Goal: Information Seeking & Learning: Learn about a topic

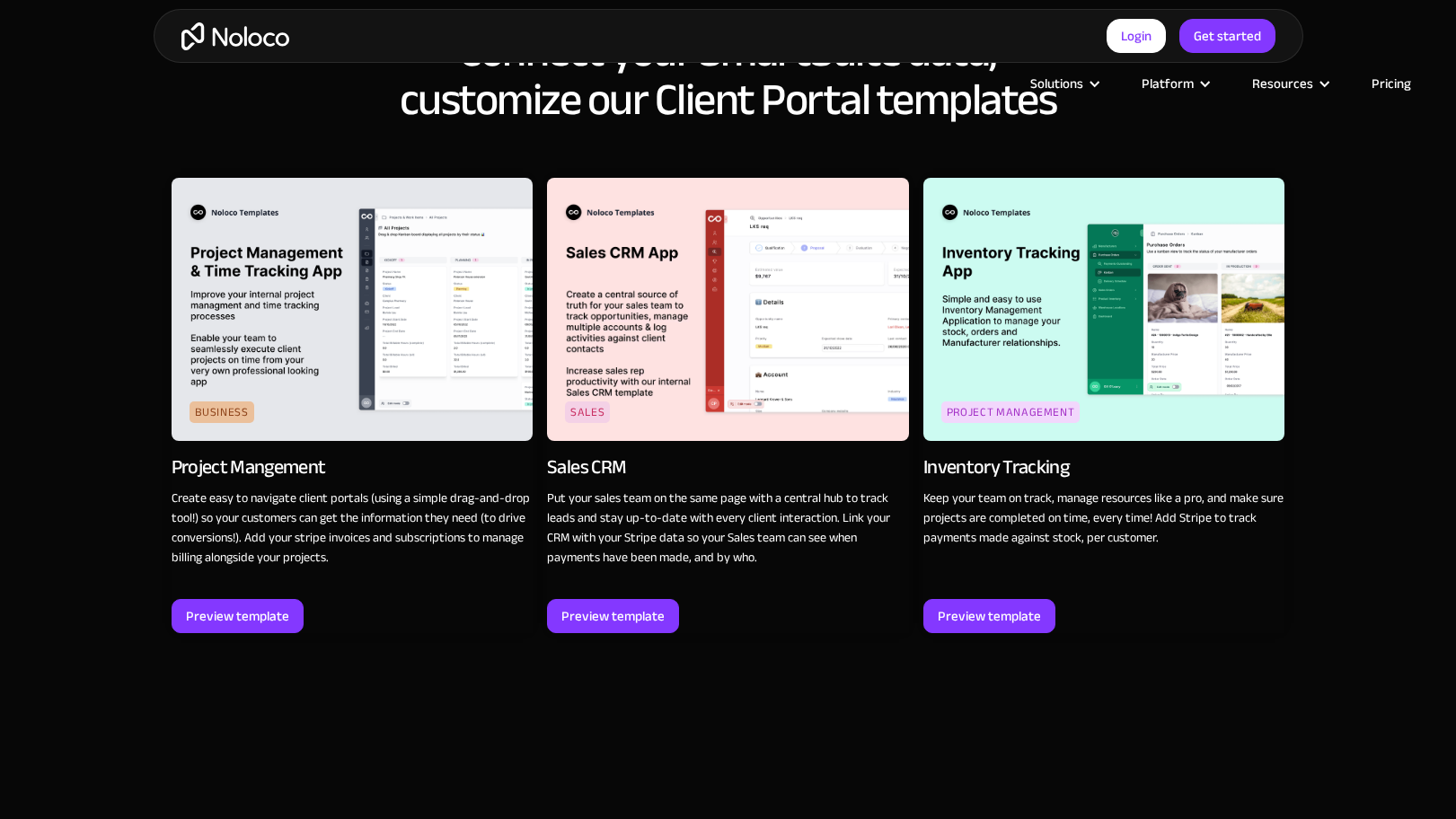
scroll to position [2737, 0]
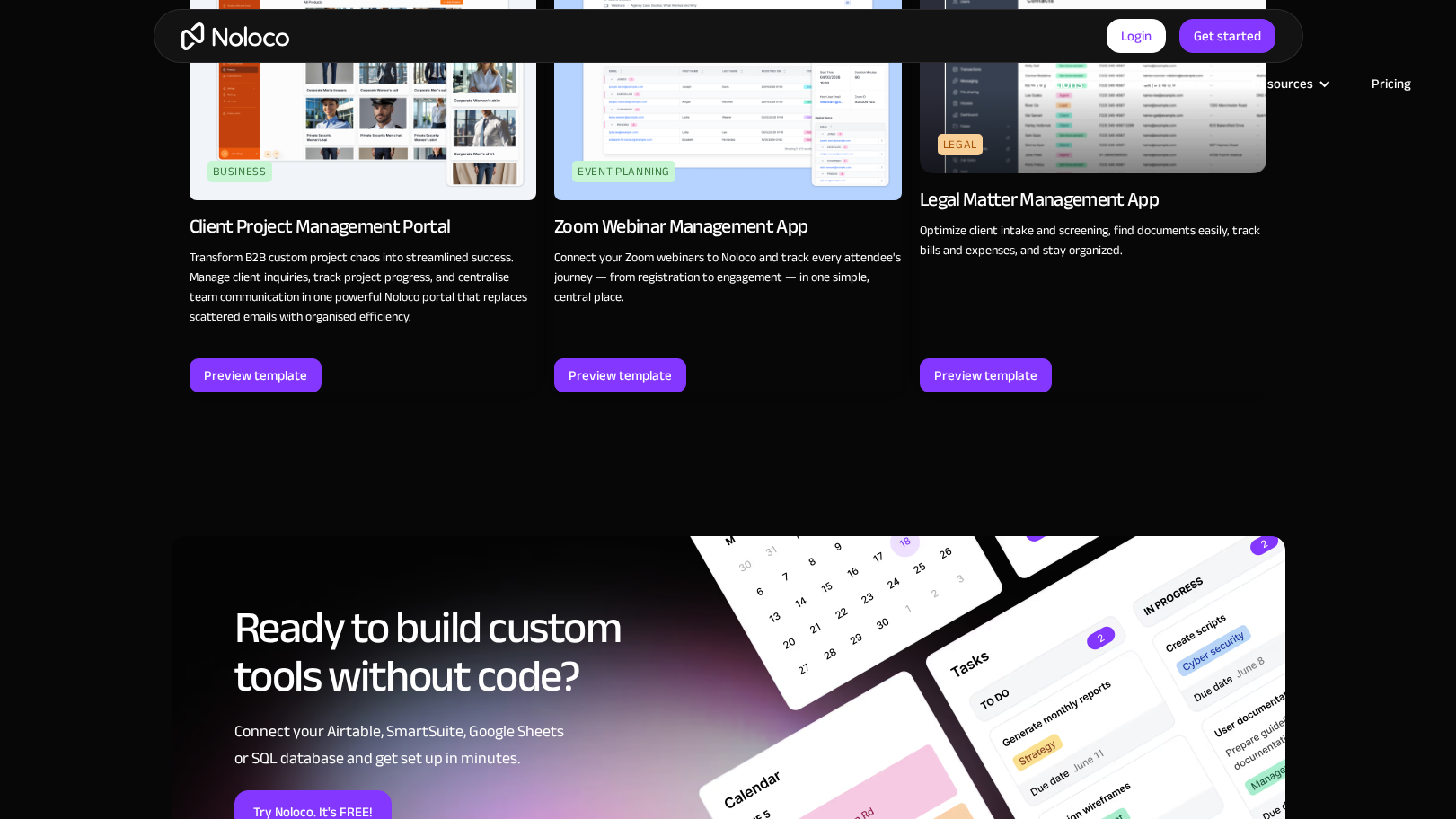
scroll to position [2739, 0]
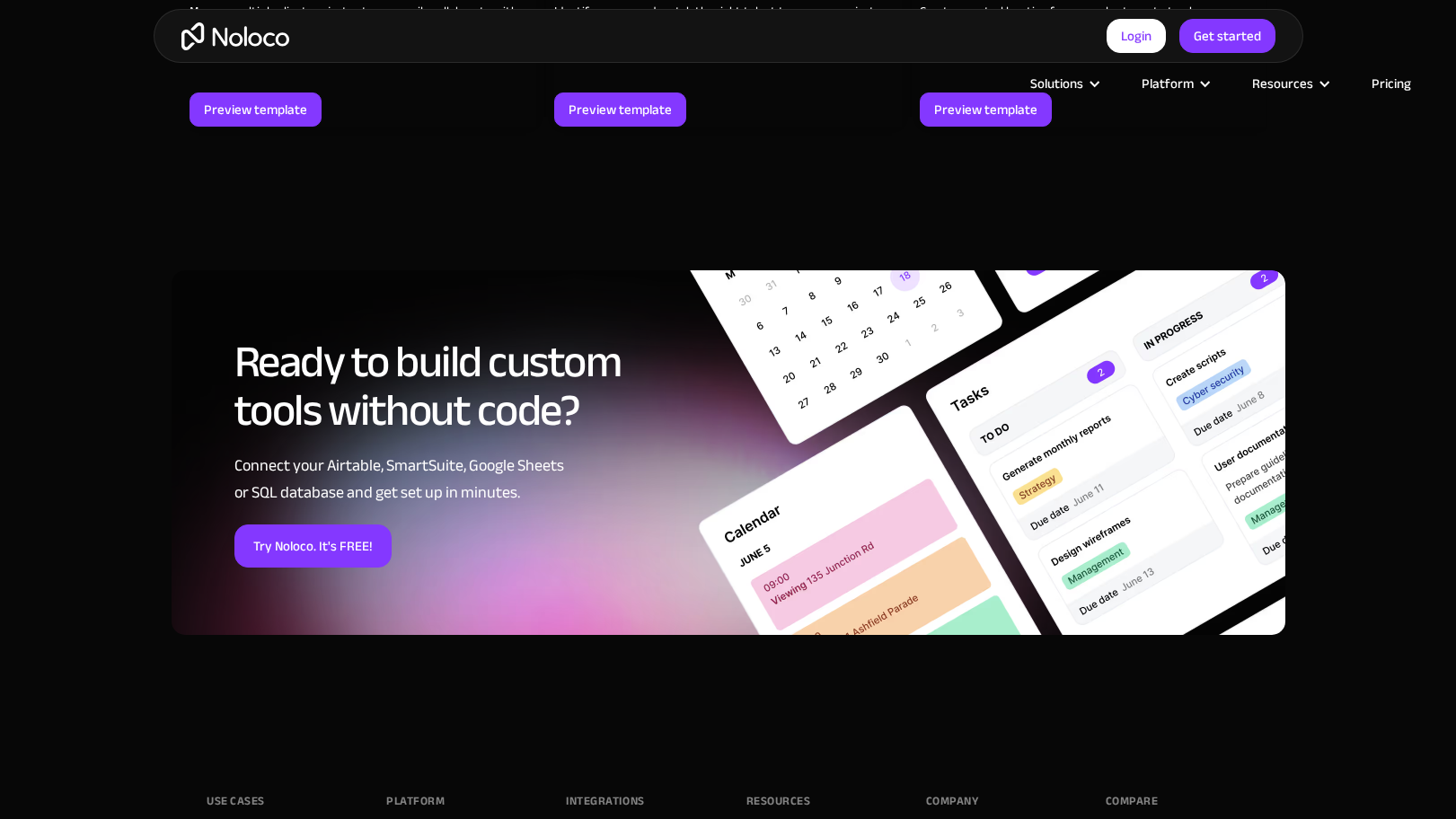
scroll to position [2724, 0]
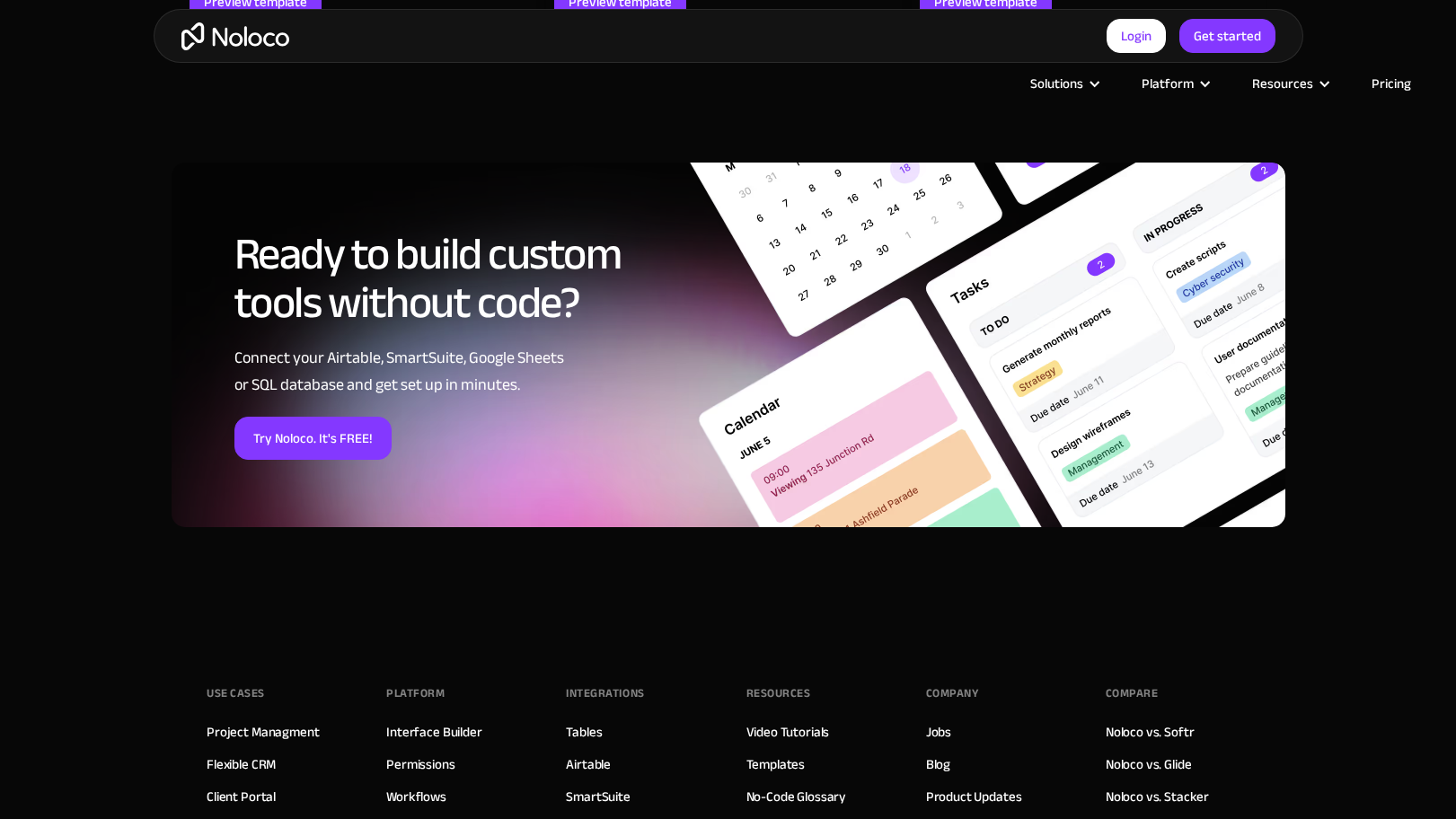
scroll to position [2610, 0]
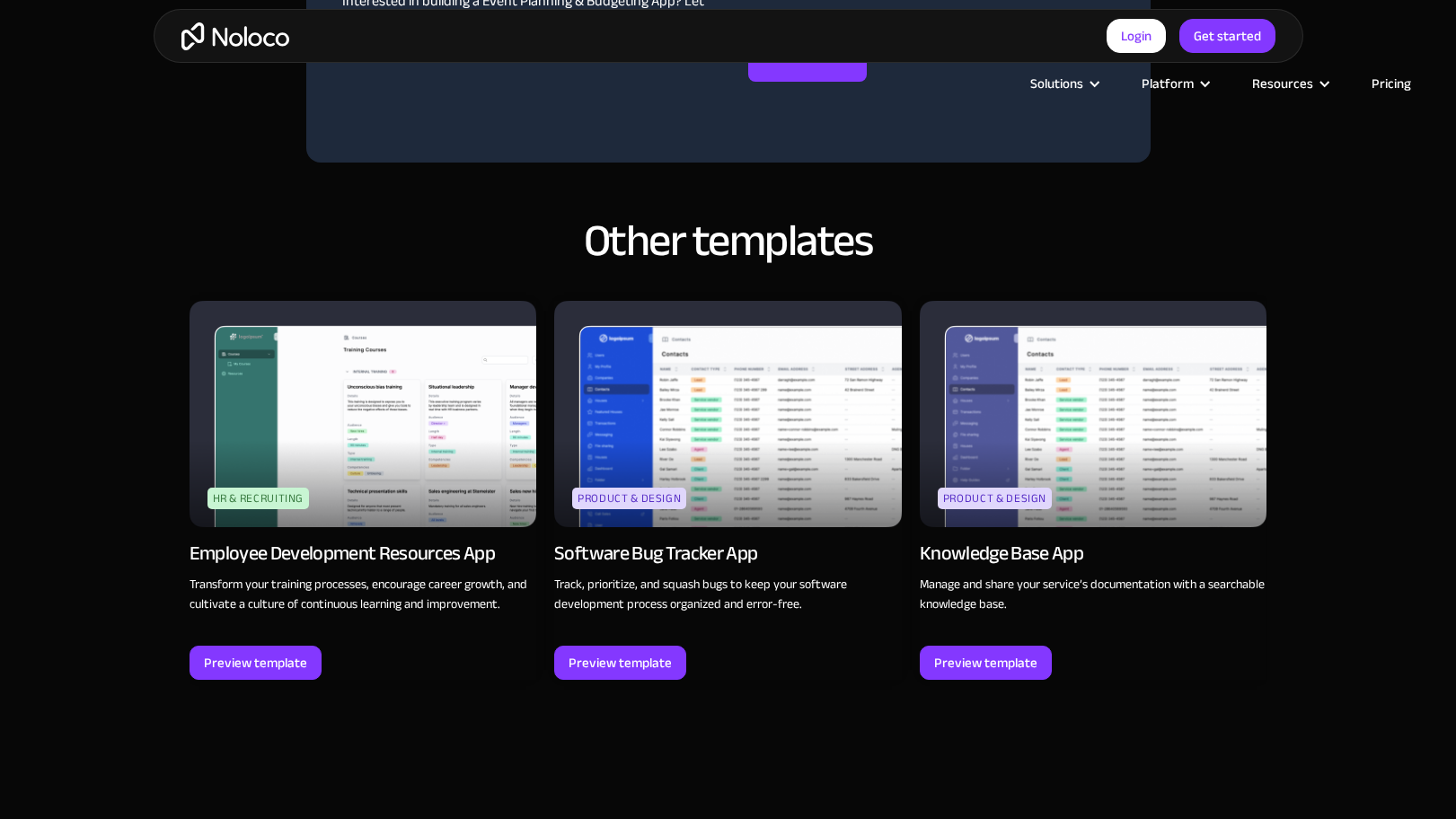
scroll to position [2032, 0]
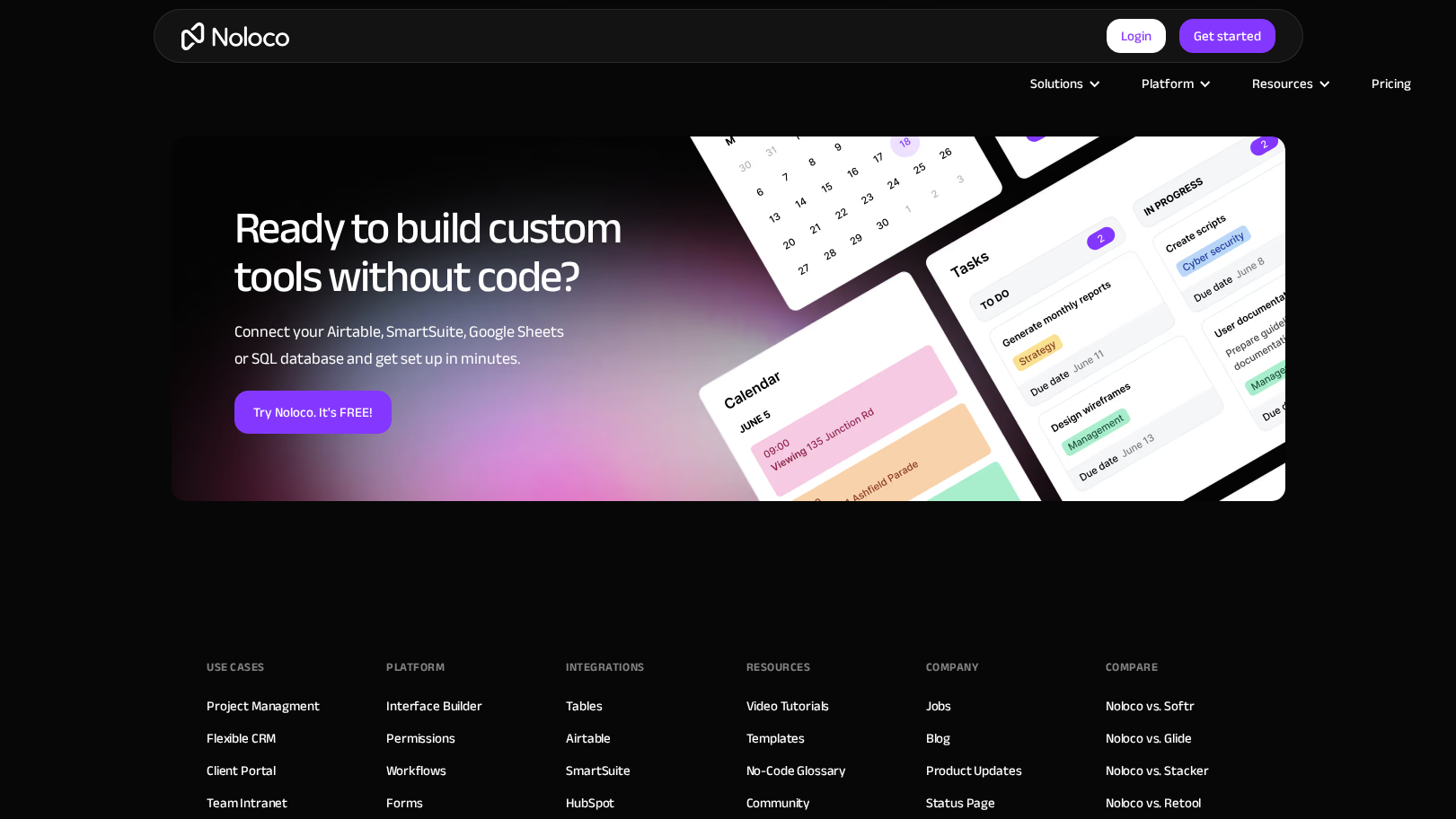
scroll to position [2587, 0]
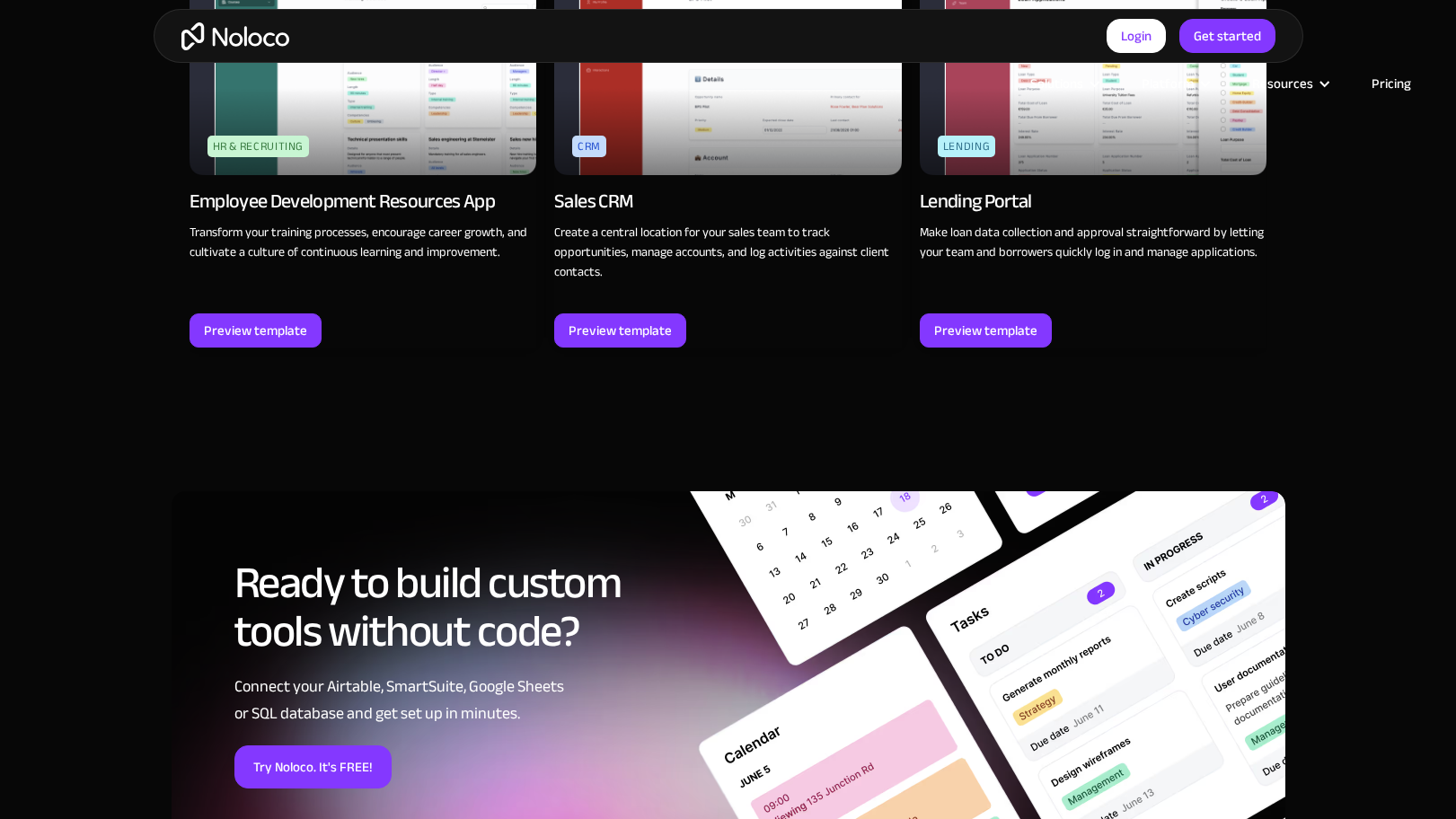
scroll to position [2737, 0]
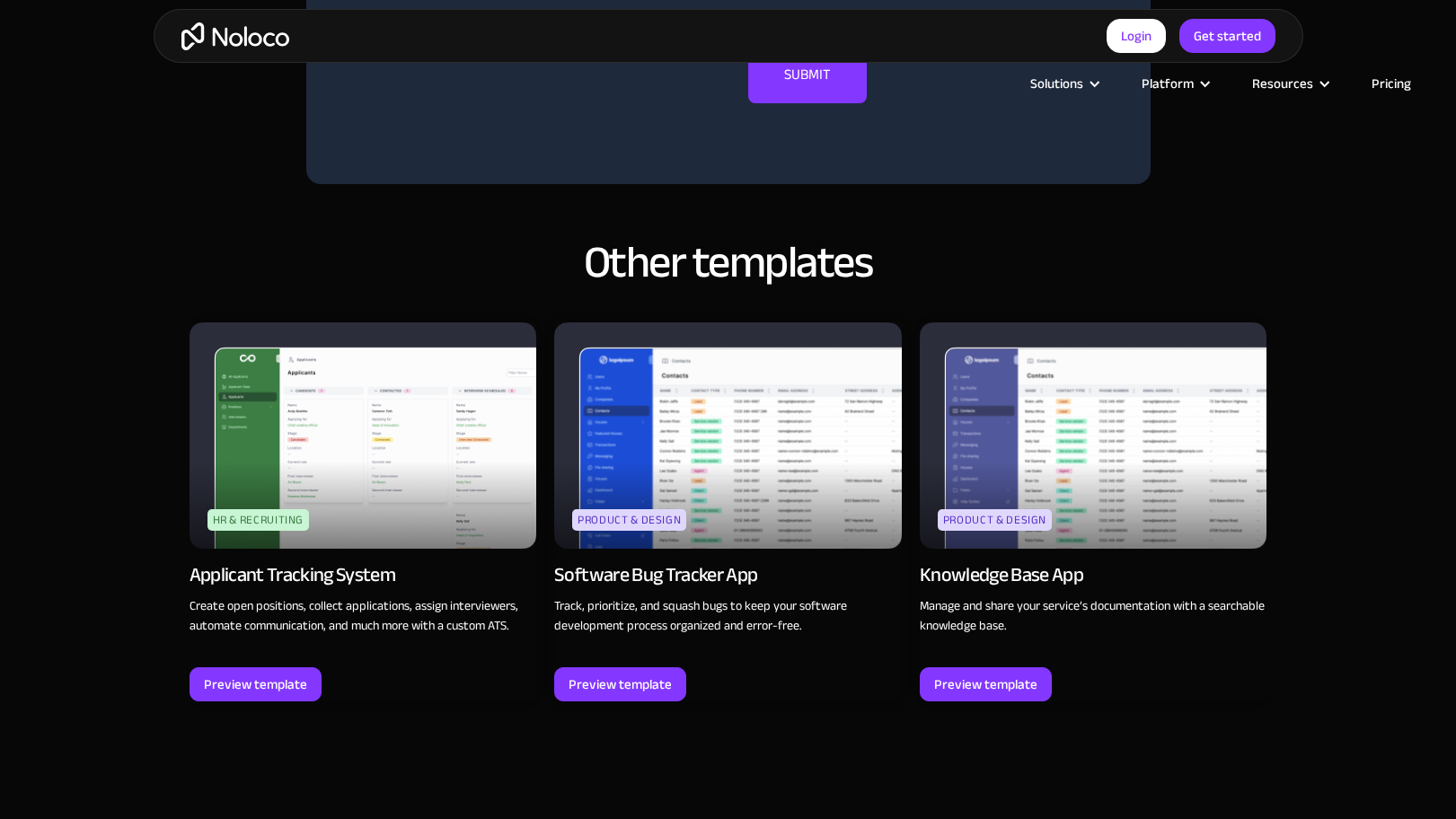
scroll to position [2032, 0]
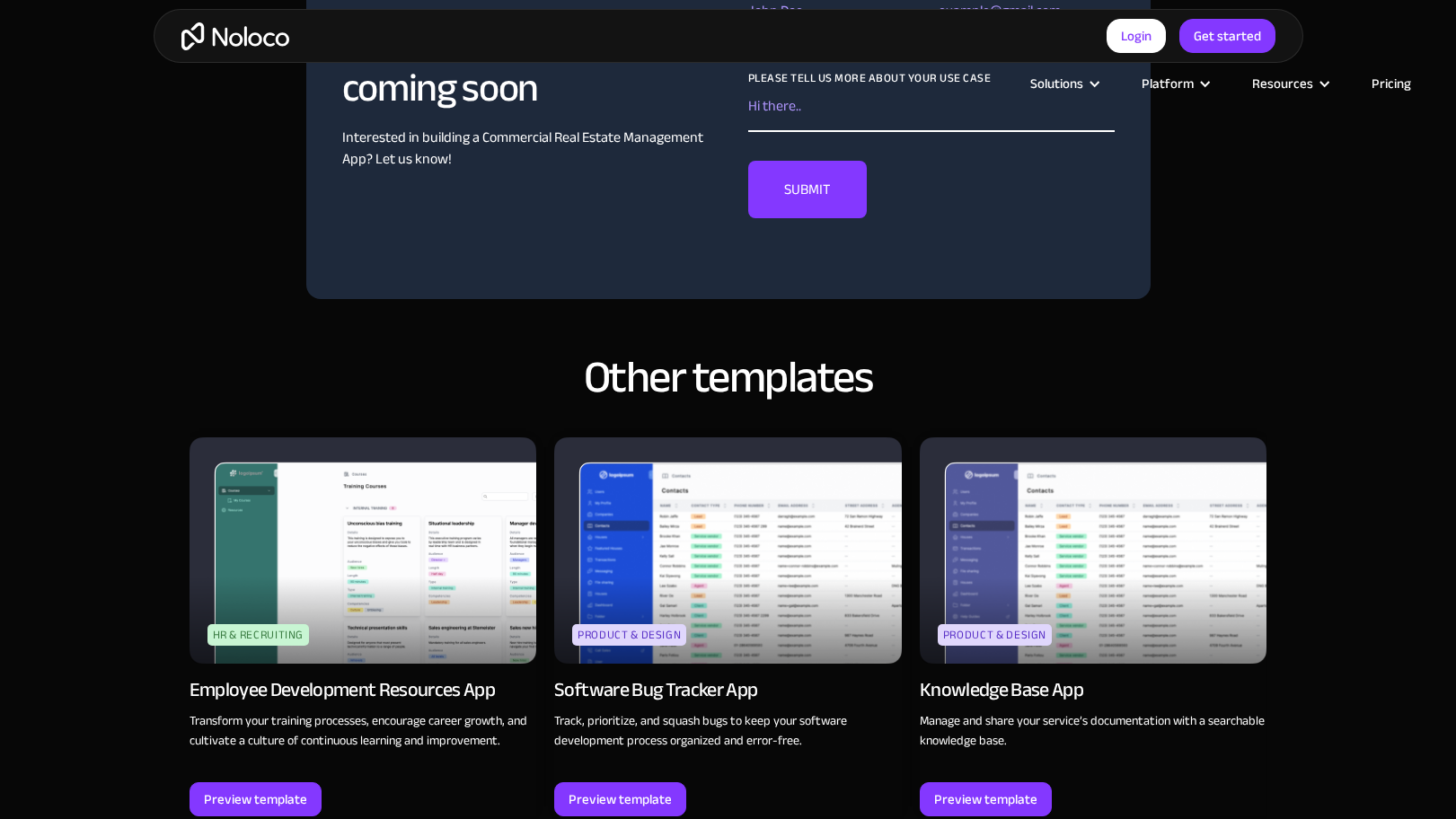
scroll to position [2032, 0]
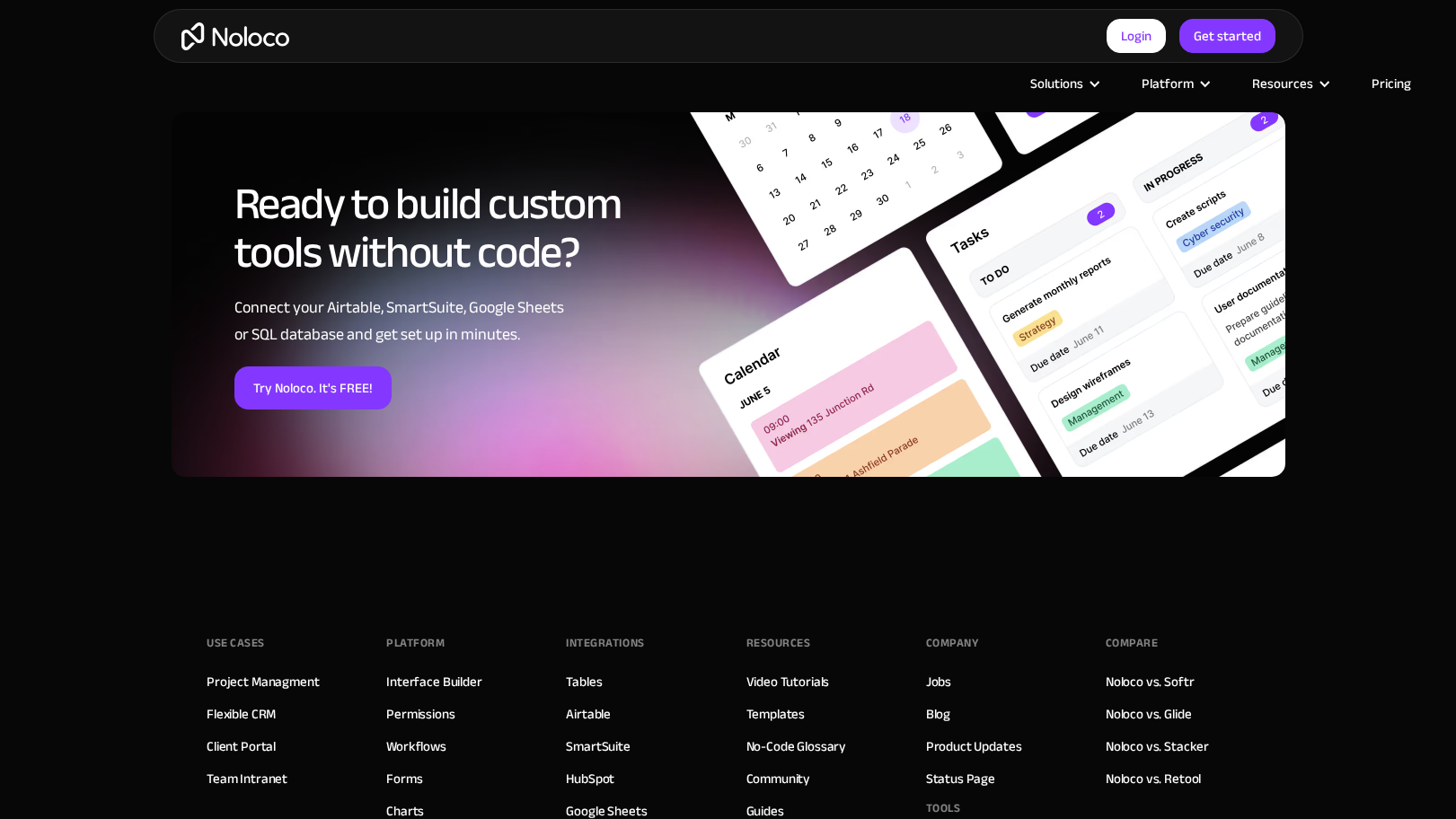
scroll to position [2032, 0]
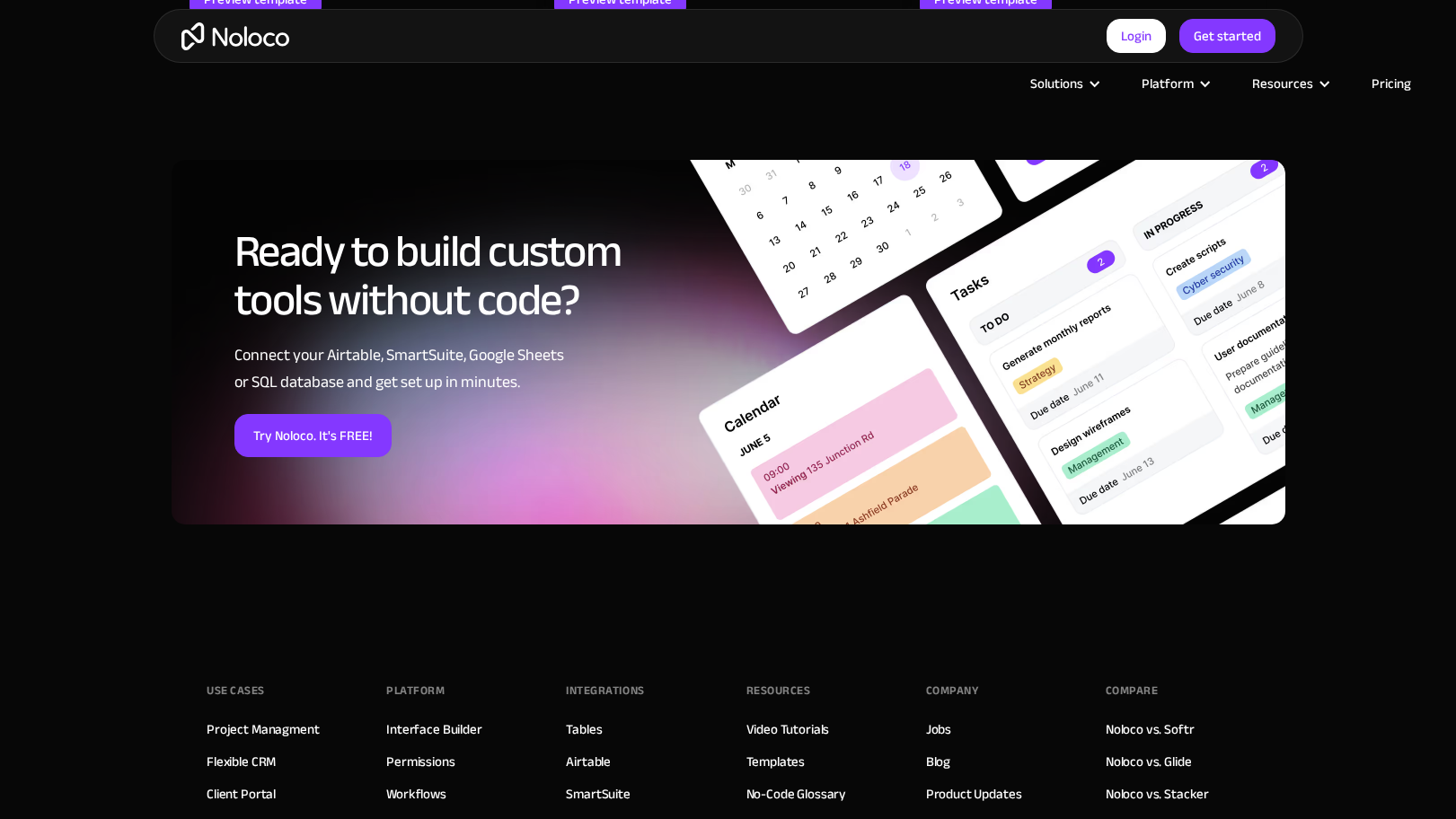
scroll to position [2611, 0]
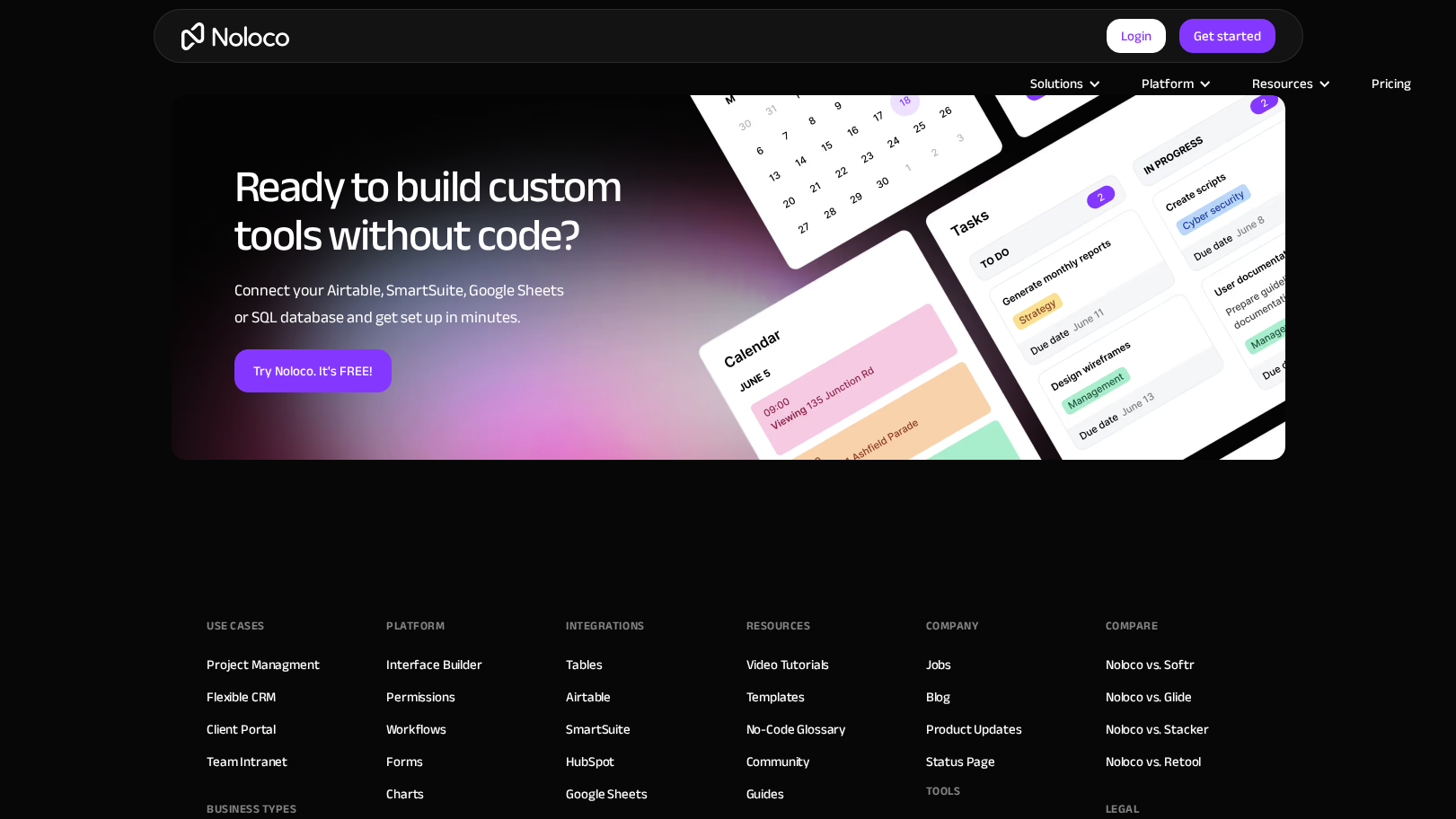
scroll to position [2546, 0]
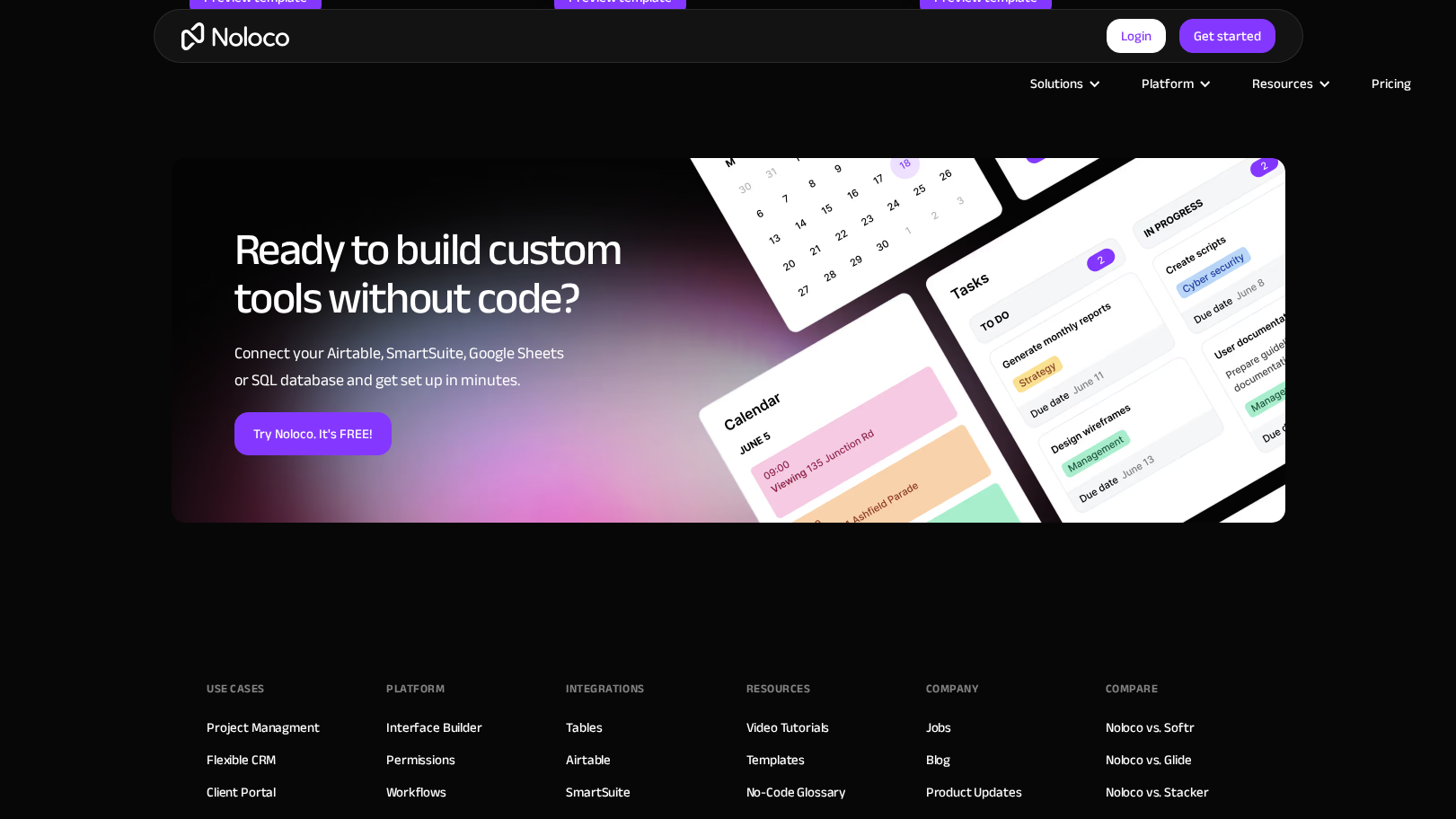
scroll to position [2610, 0]
